Goal: Transaction & Acquisition: Download file/media

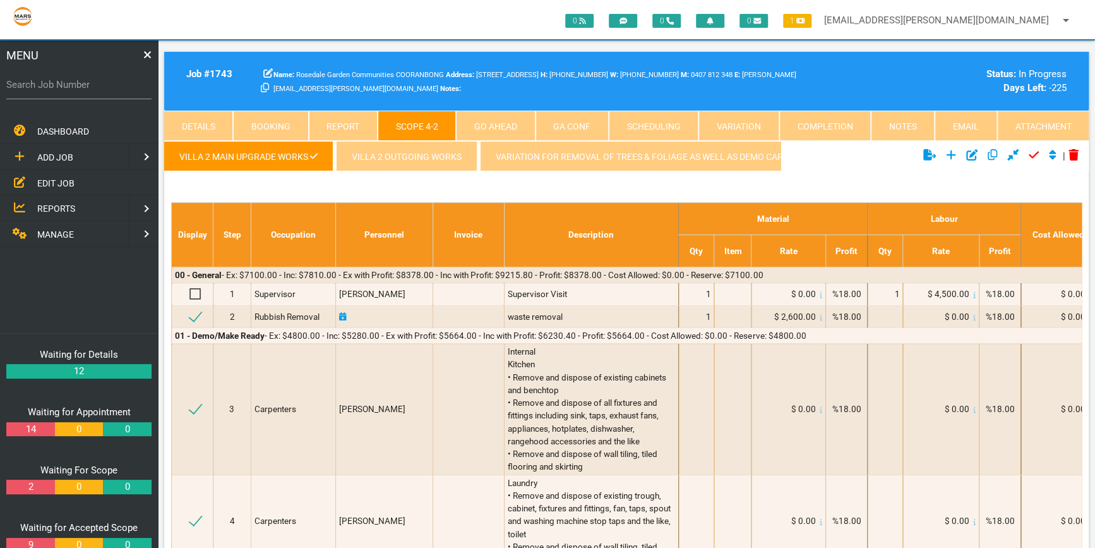
click at [1033, 126] on link "Attachment" at bounding box center [1043, 126] width 92 height 30
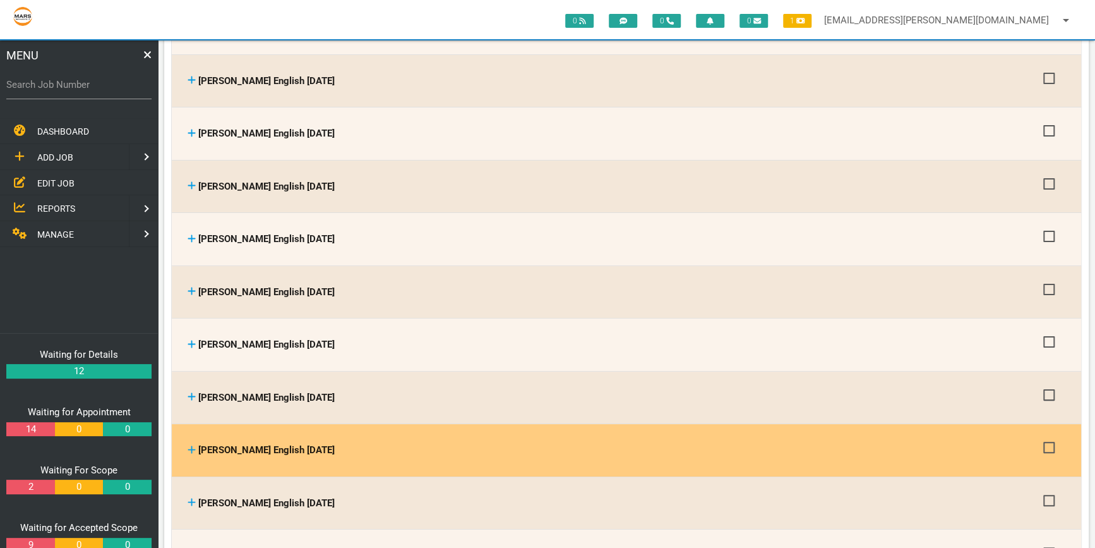
scroll to position [3272, 0]
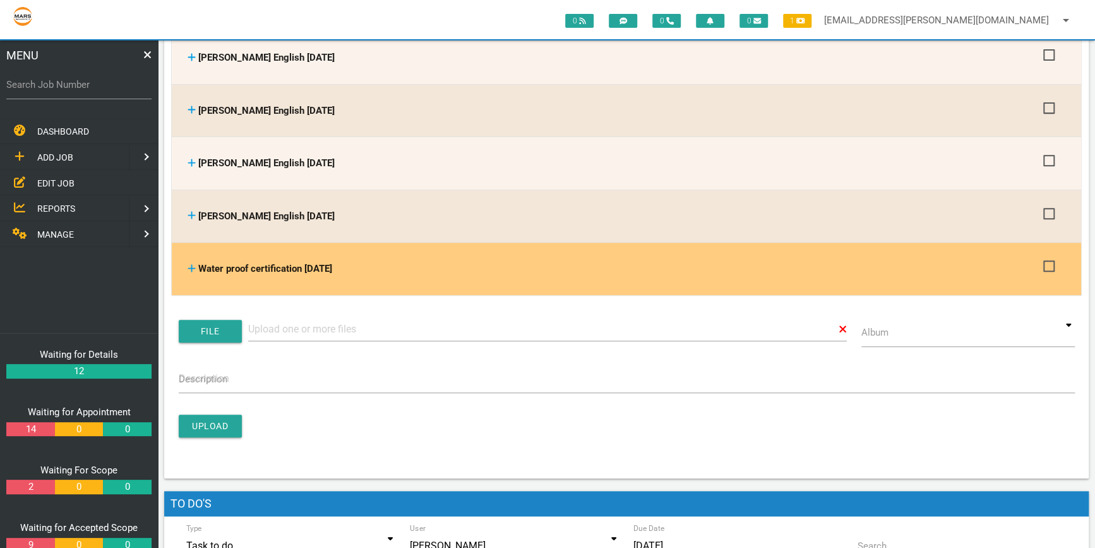
click at [193, 263] on link at bounding box center [192, 268] width 8 height 11
click at [190, 263] on link at bounding box center [192, 268] width 8 height 11
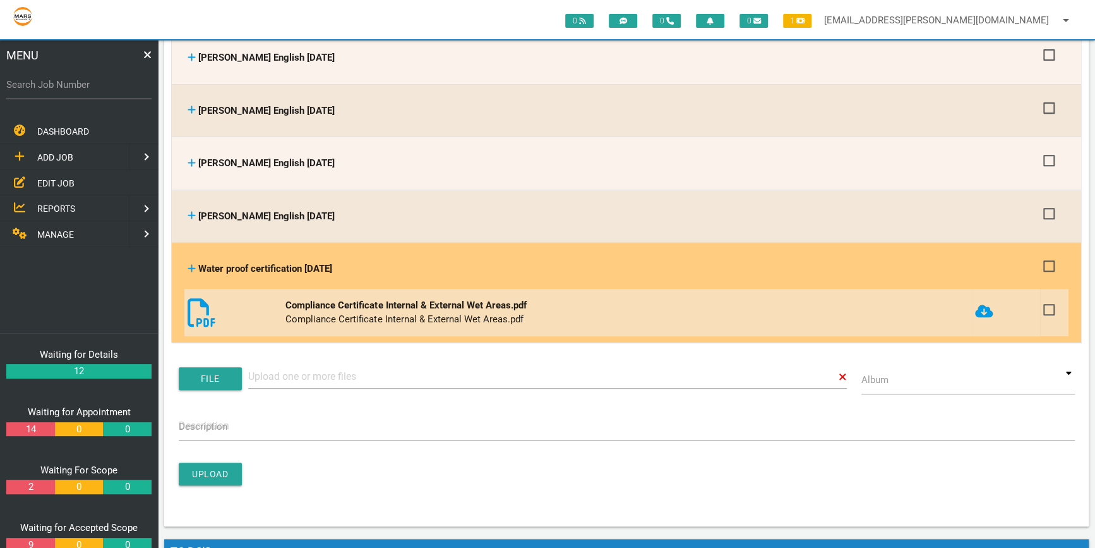
click at [200, 298] on icon at bounding box center [202, 312] width 28 height 28
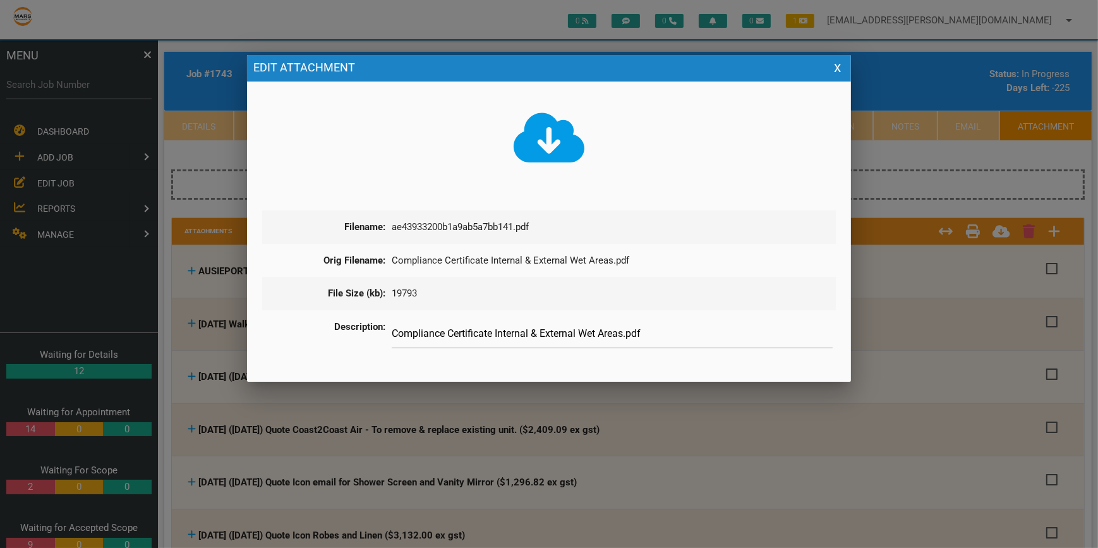
click at [548, 140] on icon at bounding box center [548, 137] width 71 height 57
drag, startPoint x: 975, startPoint y: 133, endPoint x: 963, endPoint y: 131, distance: 12.8
click at [975, 133] on div at bounding box center [549, 205] width 1098 height 685
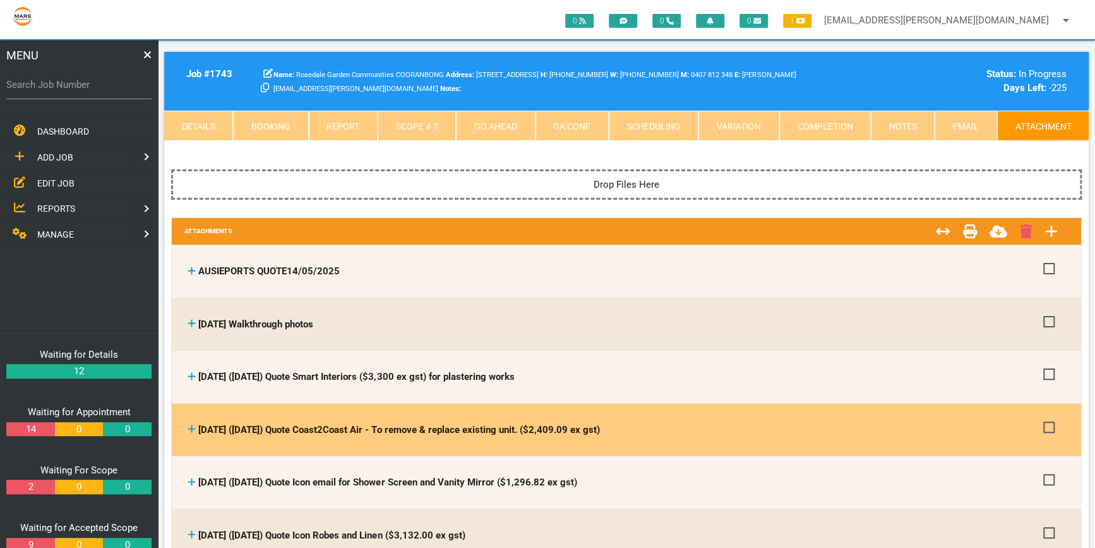
drag, startPoint x: 572, startPoint y: 19, endPoint x: 651, endPoint y: 414, distance: 402.6
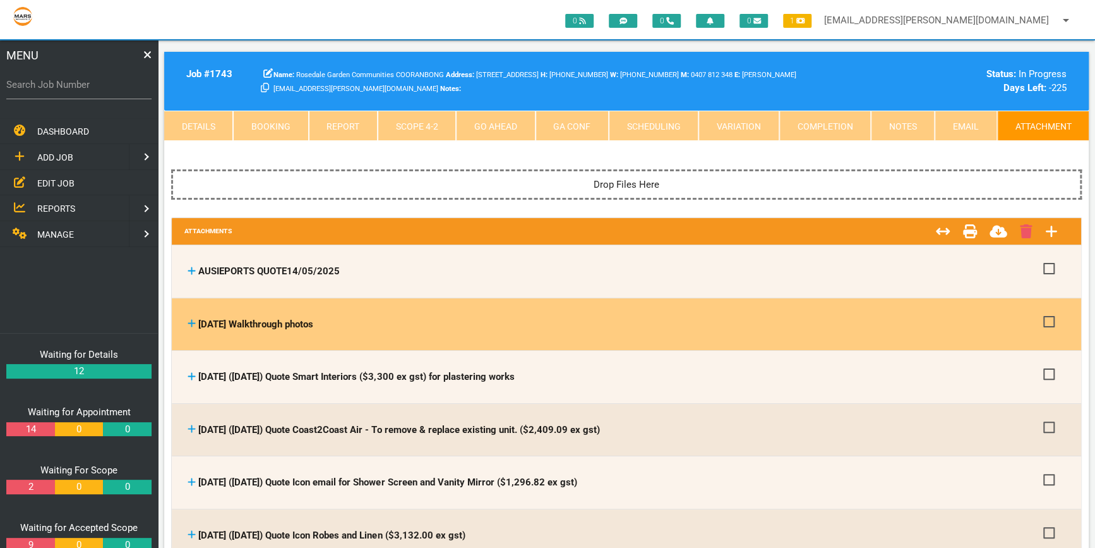
drag, startPoint x: 651, startPoint y: 414, endPoint x: 645, endPoint y: 328, distance: 85.5
click at [645, 328] on div "[DATE] Walkthrough photos" at bounding box center [613, 324] width 850 height 15
